Goal: Task Accomplishment & Management: Complete application form

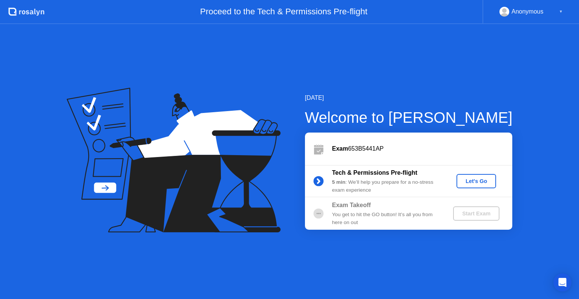
click at [473, 180] on div "Let's Go" at bounding box center [476, 181] width 34 height 6
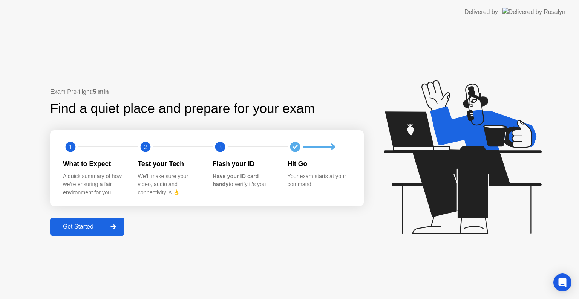
click at [90, 235] on button "Get Started" at bounding box center [87, 227] width 74 height 18
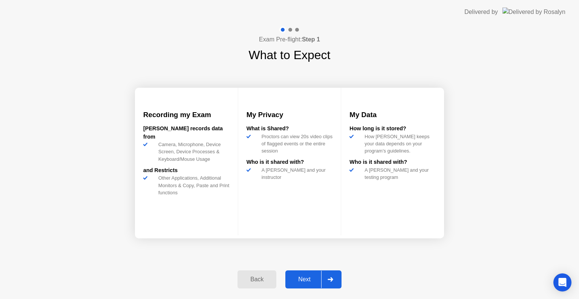
click at [289, 272] on button "Next" at bounding box center [313, 279] width 56 height 18
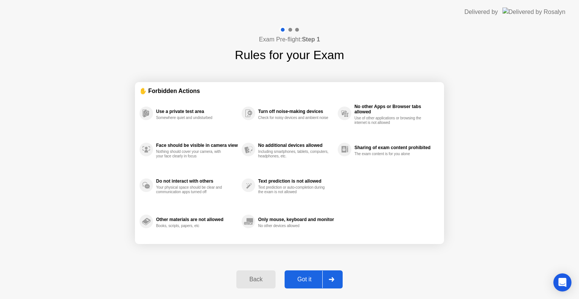
click at [289, 272] on button "Got it" at bounding box center [313, 279] width 58 height 18
select select "**********"
select select "*******"
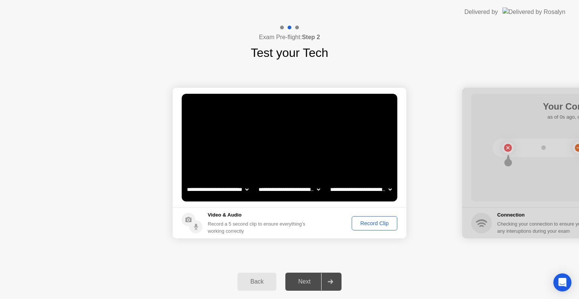
click at [372, 223] on div "Record Clip" at bounding box center [374, 223] width 40 height 6
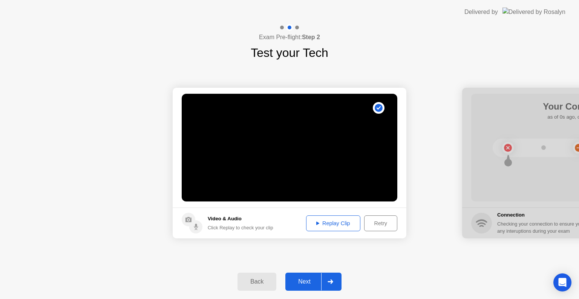
click at [334, 224] on div "Replay Clip" at bounding box center [332, 223] width 49 height 6
click at [309, 282] on div "Next" at bounding box center [304, 281] width 34 height 7
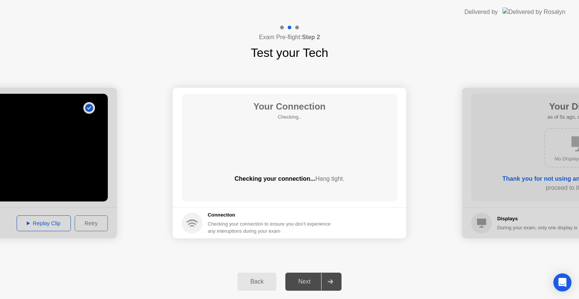
click at [390, 282] on div "Back Next" at bounding box center [289, 281] width 579 height 35
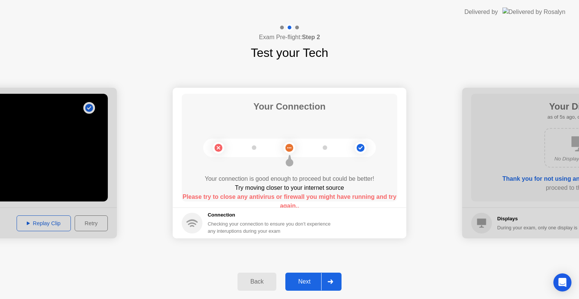
click at [196, 229] on circle at bounding box center [192, 223] width 21 height 21
click at [267, 224] on div "Checking your connection to ensure you don’t experience any interuptions during…" at bounding box center [271, 227] width 127 height 14
click at [311, 282] on div "Next" at bounding box center [304, 281] width 34 height 7
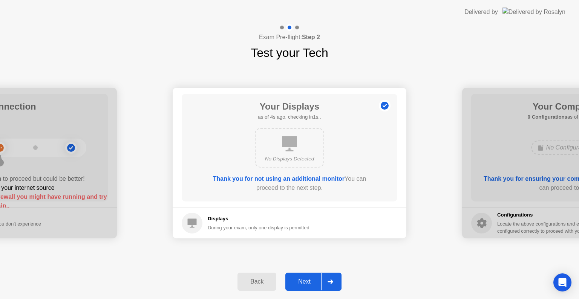
click at [256, 280] on div "Back" at bounding box center [257, 281] width 34 height 7
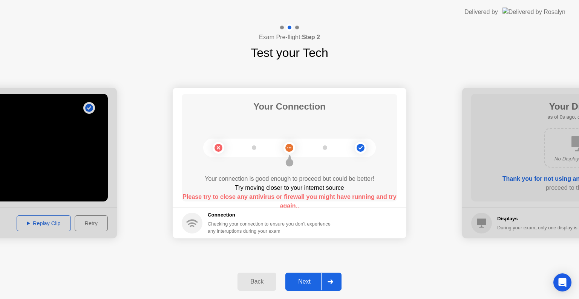
click at [256, 280] on div "Back" at bounding box center [257, 281] width 34 height 7
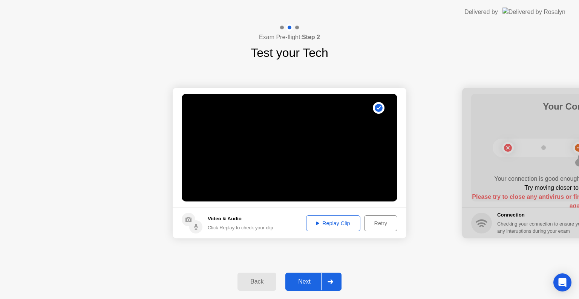
click at [337, 278] on div at bounding box center [330, 281] width 18 height 17
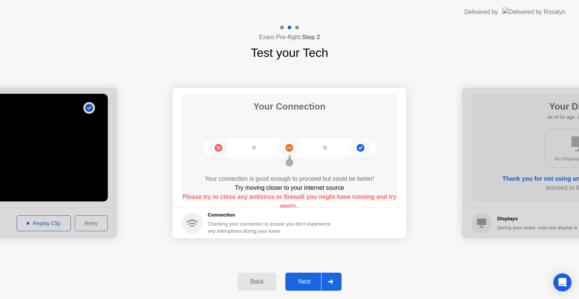
click at [290, 146] on circle at bounding box center [289, 148] width 8 height 8
click at [301, 279] on div "Next" at bounding box center [304, 281] width 34 height 7
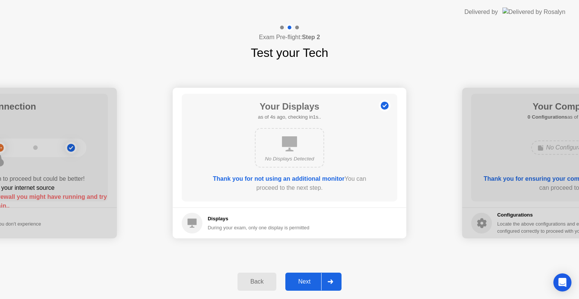
click at [273, 105] on h1 "Your Displays" at bounding box center [289, 107] width 63 height 14
click at [295, 181] on b "Thank you for not using an additional monitor" at bounding box center [278, 179] width 131 height 6
click at [301, 287] on button "Next" at bounding box center [313, 282] width 56 height 18
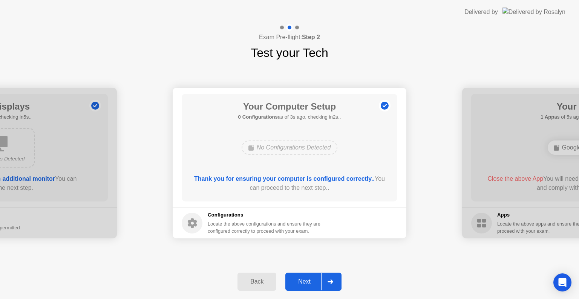
click at [301, 287] on button "Next" at bounding box center [313, 282] width 56 height 18
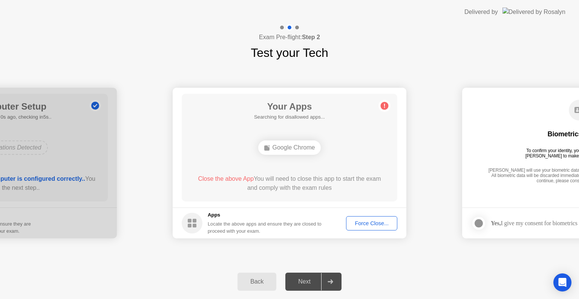
click at [277, 148] on div "Google Chrome" at bounding box center [289, 147] width 63 height 14
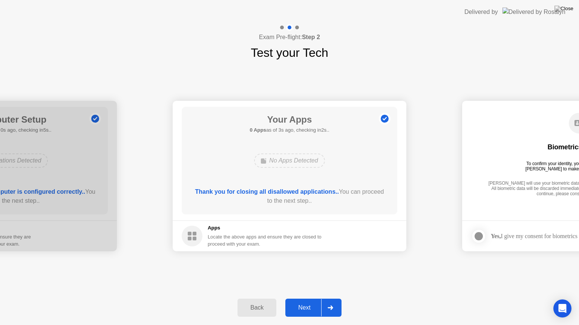
click at [299, 299] on div "Next" at bounding box center [304, 308] width 34 height 7
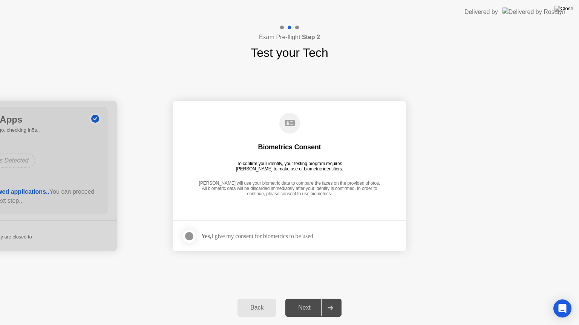
click at [314, 299] on div "Next" at bounding box center [304, 308] width 34 height 7
click at [195, 233] on label at bounding box center [192, 236] width 20 height 15
click at [313, 299] on div "Next" at bounding box center [304, 308] width 34 height 7
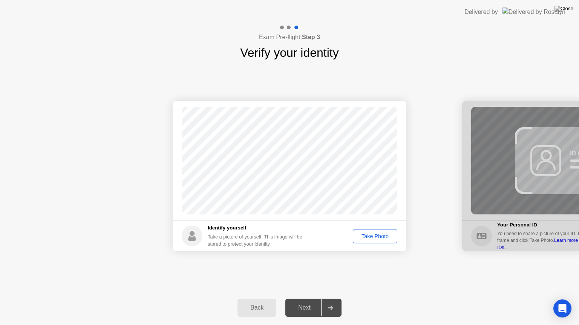
click at [374, 236] on div "Take Photo" at bounding box center [374, 237] width 39 height 6
click at [308, 299] on div "Next" at bounding box center [304, 308] width 34 height 7
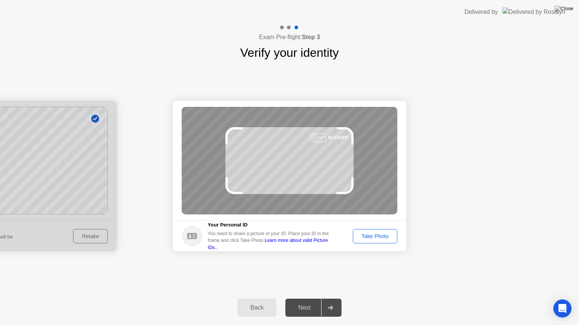
click at [372, 231] on button "Take Photo" at bounding box center [375, 236] width 44 height 14
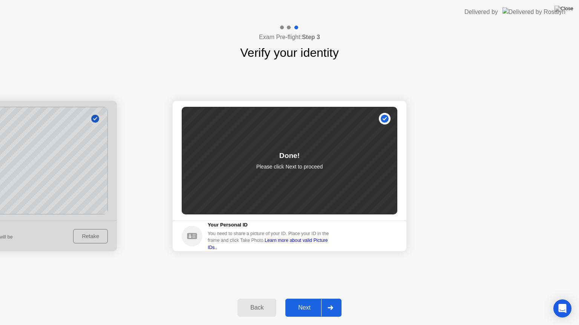
click at [298, 299] on button "Next" at bounding box center [313, 308] width 56 height 18
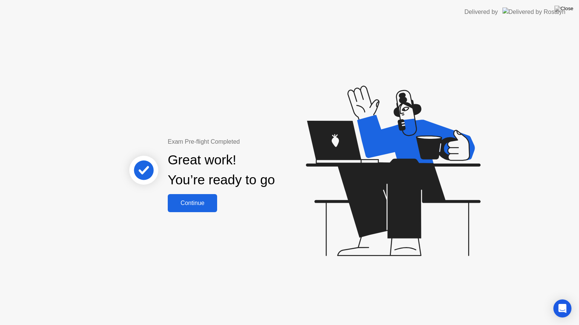
click at [203, 203] on div "Continue" at bounding box center [192, 203] width 45 height 7
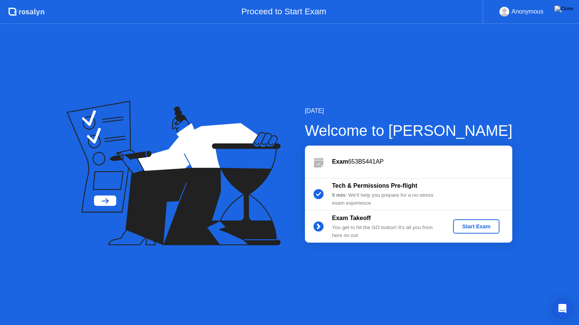
click at [475, 230] on div "Start Exam" at bounding box center [476, 227] width 40 height 6
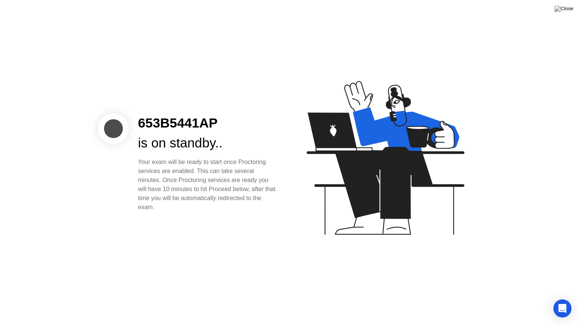
click at [229, 196] on div "Your exam will be ready to start once Proctoring services are enabled. This can…" at bounding box center [207, 185] width 139 height 54
click at [450, 283] on div "653B5441AP is on standby.. Your exam will be ready to start once Proctoring ser…" at bounding box center [289, 162] width 579 height 325
click at [176, 125] on div "653B5441AP" at bounding box center [207, 123] width 139 height 20
click at [166, 151] on div "is on standby.." at bounding box center [207, 143] width 139 height 20
click at [560, 299] on div "Open Intercom Messenger" at bounding box center [562, 309] width 20 height 20
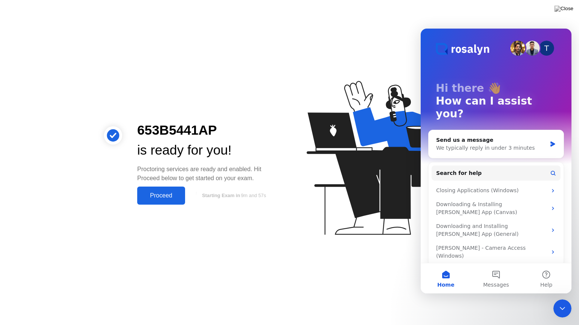
click at [234, 240] on div "653B5441AP is ready for you! Proctoring services are ready and enabled. Hit Pro…" at bounding box center [289, 162] width 579 height 325
click at [165, 187] on button "Proceed" at bounding box center [161, 196] width 48 height 18
